Goal: Task Accomplishment & Management: Use online tool/utility

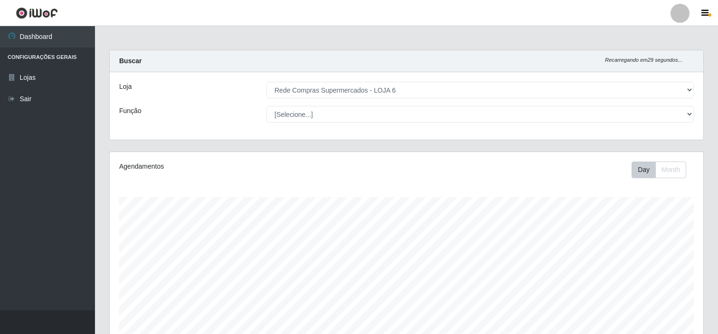
select select "398"
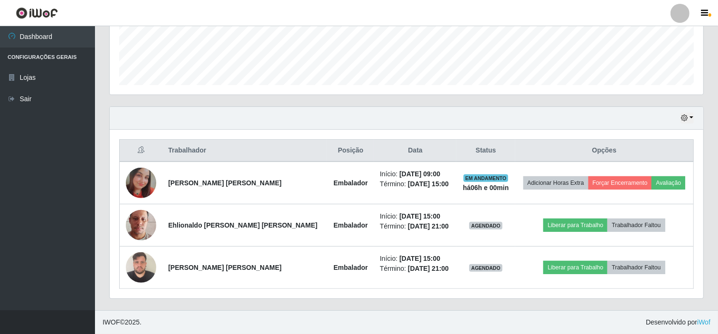
scroll to position [197, 594]
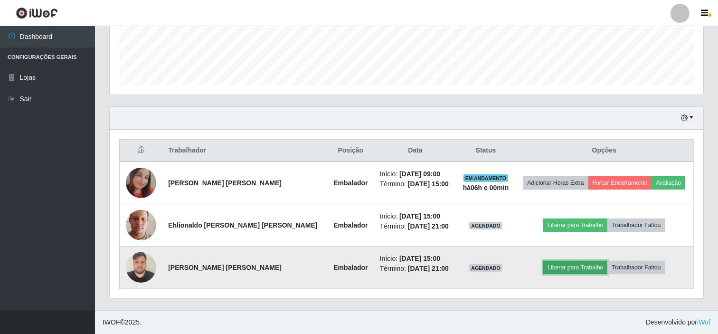
click at [571, 267] on button "Liberar para Trabalho" at bounding box center [576, 267] width 64 height 13
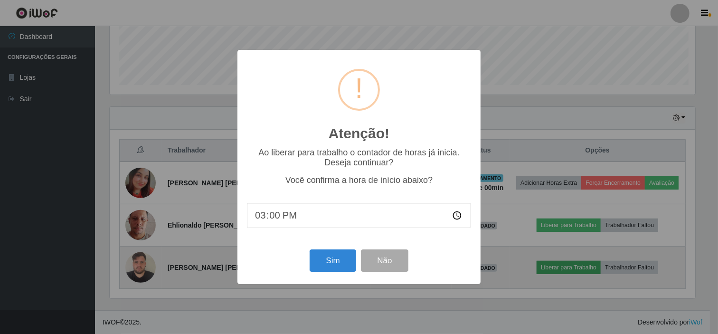
scroll to position [197, 588]
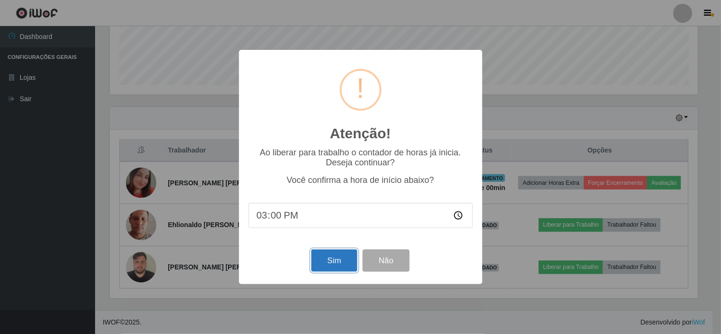
click at [323, 255] on button "Sim" at bounding box center [334, 260] width 46 height 22
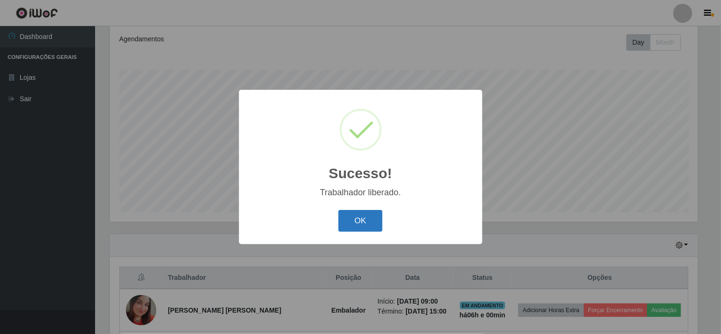
click at [357, 222] on button "OK" at bounding box center [360, 221] width 44 height 22
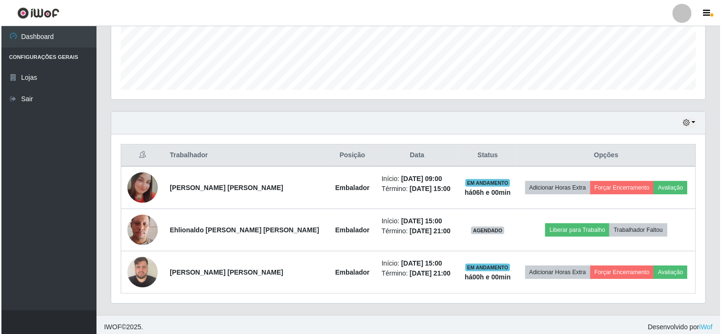
scroll to position [255, 0]
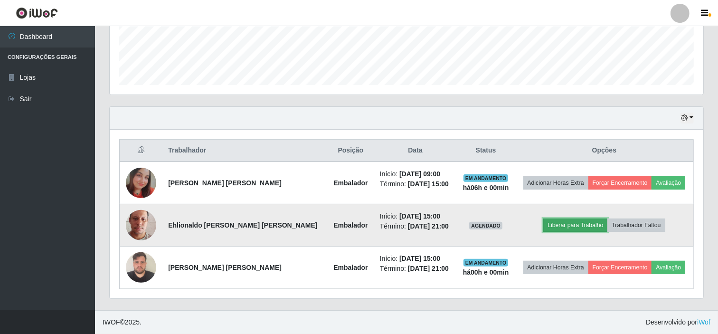
click at [553, 229] on button "Liberar para Trabalho" at bounding box center [576, 225] width 64 height 13
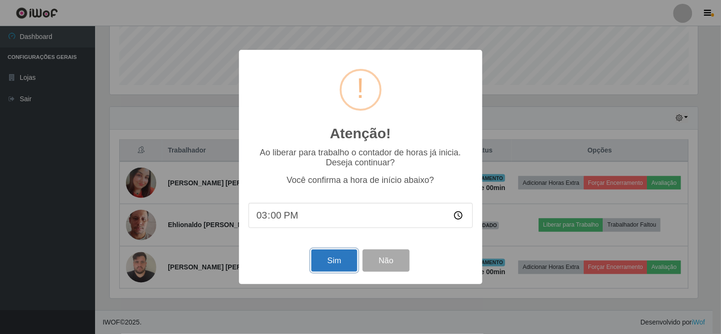
click at [333, 262] on button "Sim" at bounding box center [334, 260] width 46 height 22
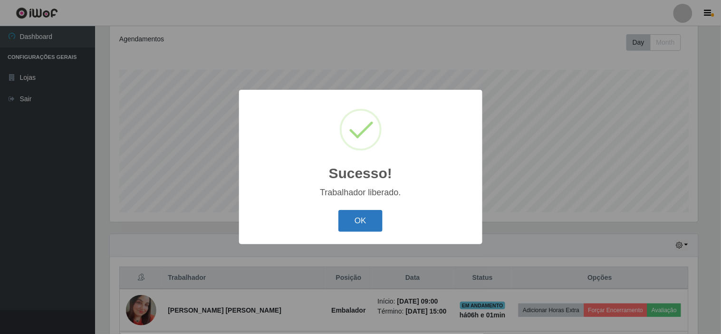
click at [379, 228] on button "OK" at bounding box center [360, 221] width 44 height 22
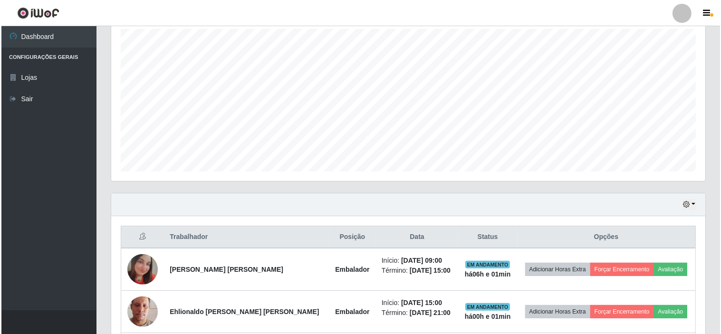
scroll to position [181, 0]
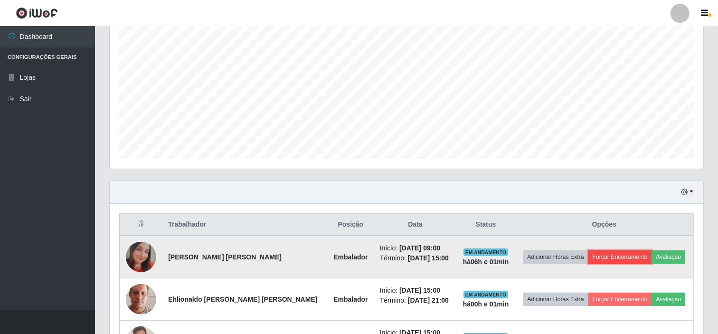
click at [630, 252] on button "Forçar Encerramento" at bounding box center [621, 256] width 64 height 13
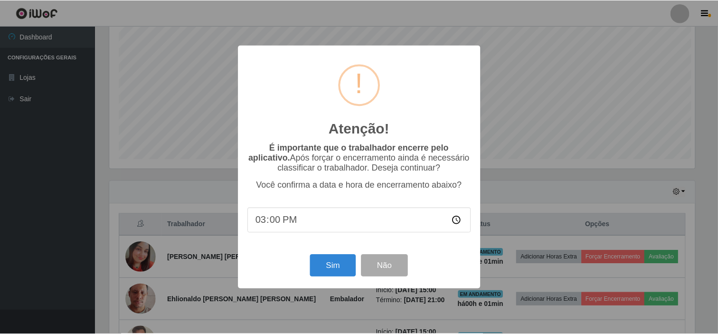
scroll to position [197, 588]
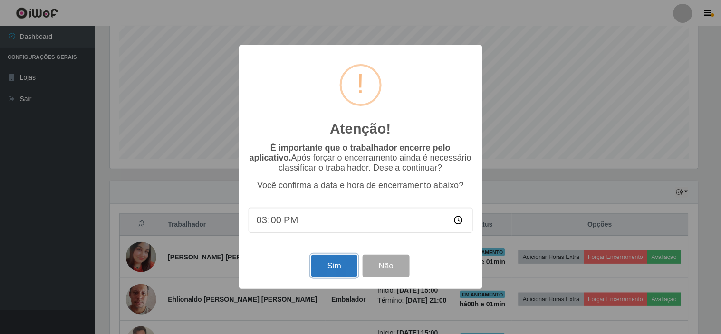
click at [337, 263] on button "Sim" at bounding box center [334, 266] width 46 height 22
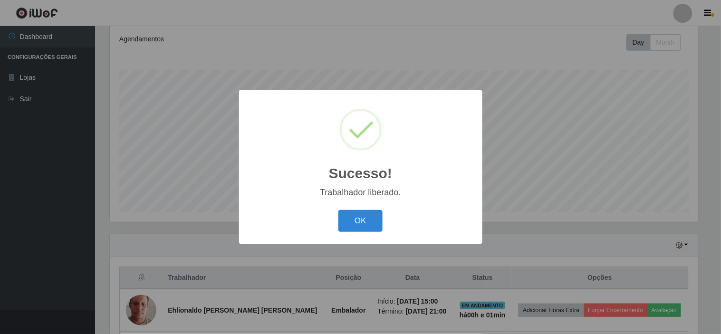
click at [354, 235] on div "Sucesso! × Trabalhador liberado. OK Cancel" at bounding box center [360, 167] width 243 height 154
click at [359, 215] on button "OK" at bounding box center [360, 221] width 44 height 22
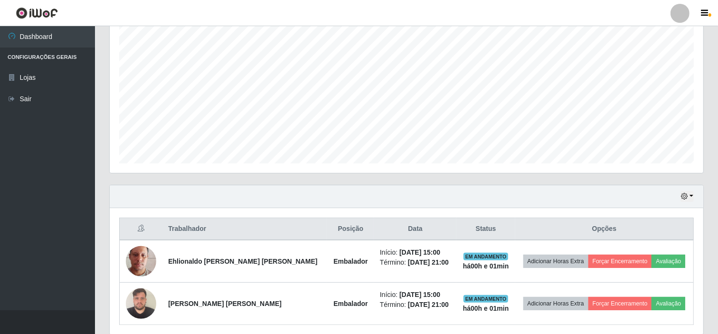
scroll to position [212, 0]
